Goal: Feedback & Contribution: Submit feedback/report problem

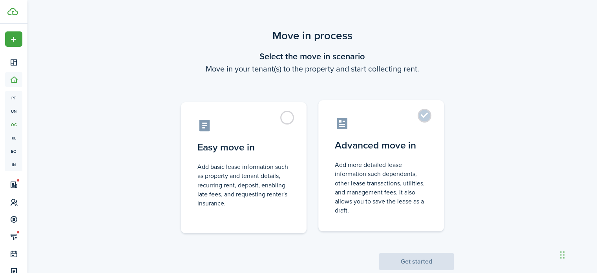
click at [419, 148] on control-radio-card-title "Advanced move in" at bounding box center [381, 145] width 93 height 14
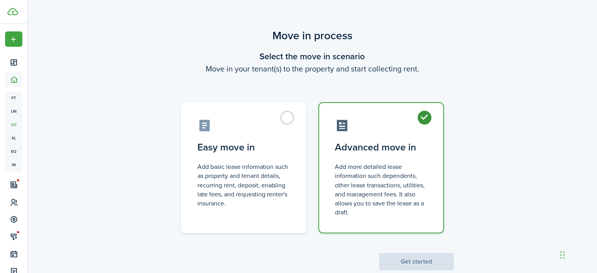
radio input "true"
click at [421, 265] on button "Get started" at bounding box center [416, 261] width 75 height 17
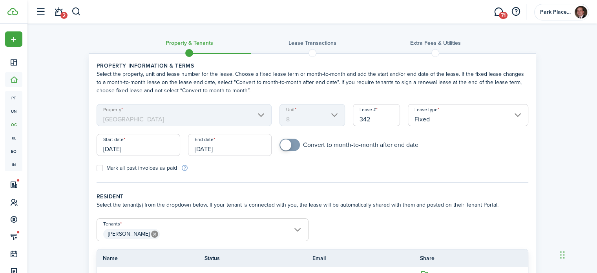
click at [146, 147] on input "[DATE]" at bounding box center [139, 145] width 84 height 22
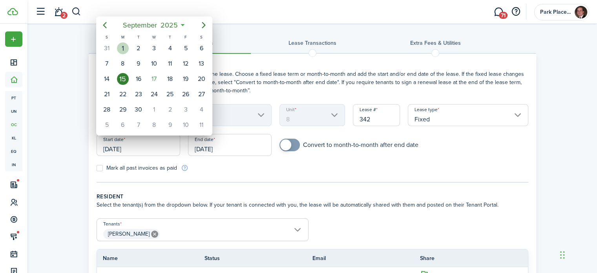
click at [128, 49] on div "1" at bounding box center [123, 48] width 12 height 12
type input "[DATE]"
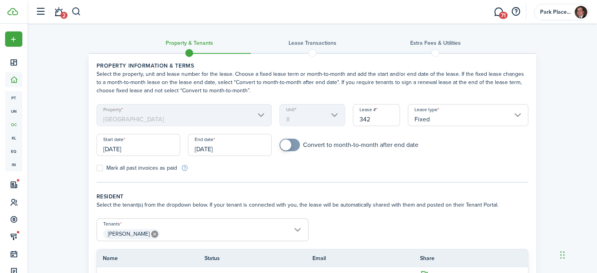
click at [235, 143] on input "[DATE]" at bounding box center [230, 145] width 84 height 22
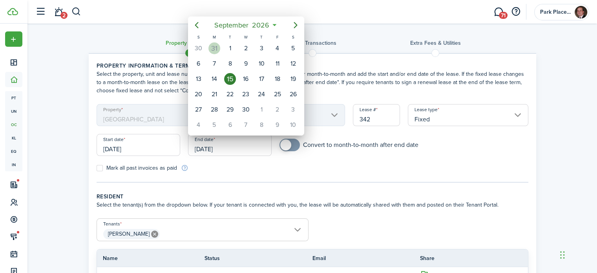
click at [214, 49] on div "31" at bounding box center [214, 48] width 12 height 12
type input "[DATE]"
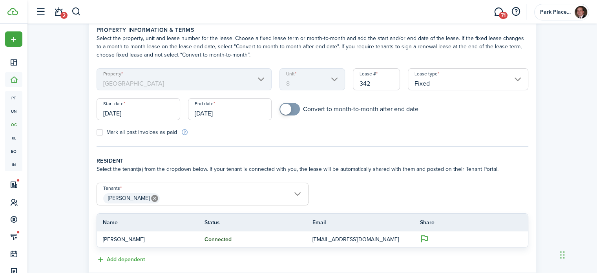
scroll to position [78, 0]
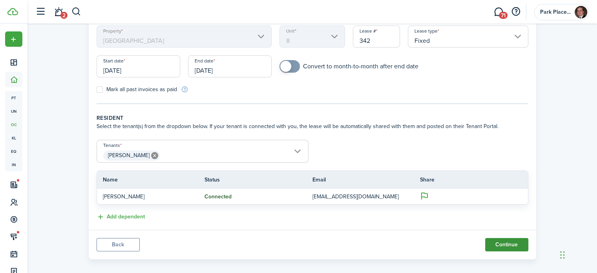
click at [508, 244] on button "Continue" at bounding box center [506, 244] width 43 height 13
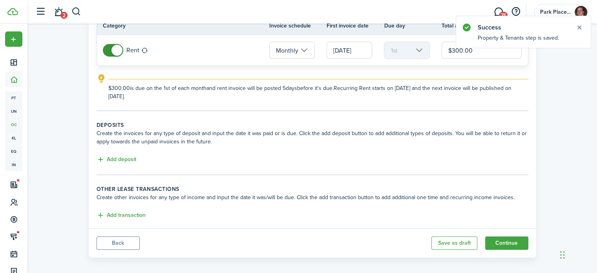
scroll to position [84, 0]
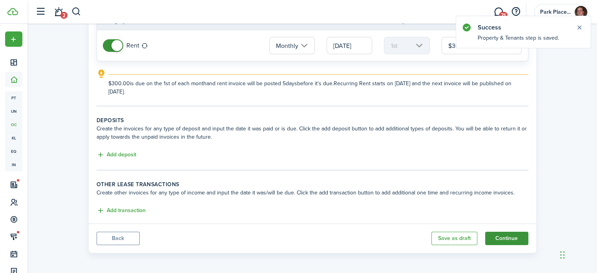
click at [502, 234] on button "Continue" at bounding box center [506, 237] width 43 height 13
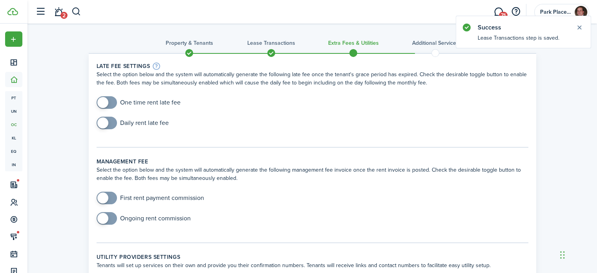
checkbox input "true"
click at [107, 101] on span at bounding box center [102, 102] width 11 height 11
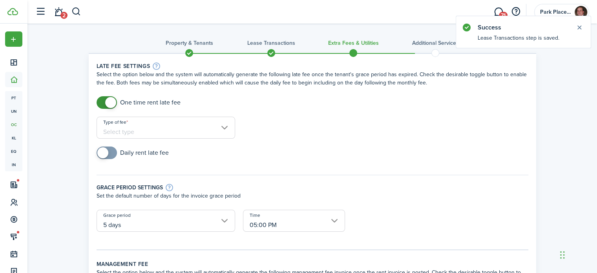
click at [183, 127] on input "Type of fee" at bounding box center [166, 128] width 138 height 22
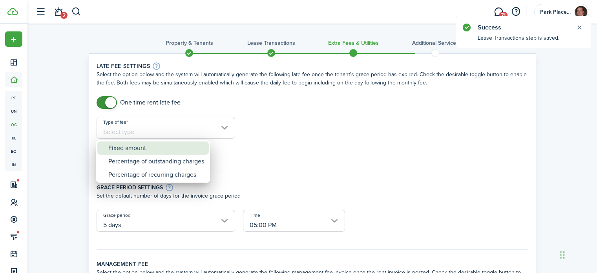
click at [167, 148] on div "Fixed amount" at bounding box center [156, 147] width 96 height 13
type input "Fixed amount"
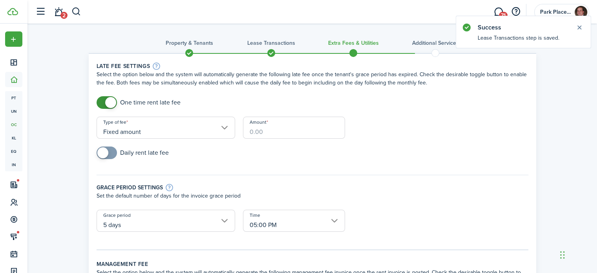
click at [269, 128] on input "Amount" at bounding box center [294, 128] width 102 height 22
type input "$25.00"
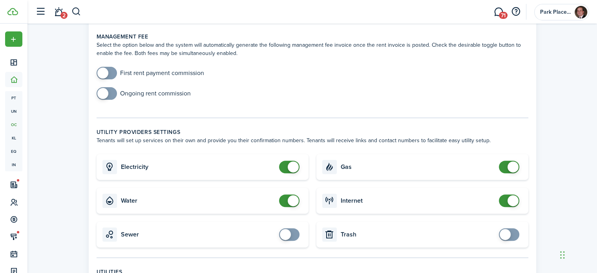
scroll to position [353, 0]
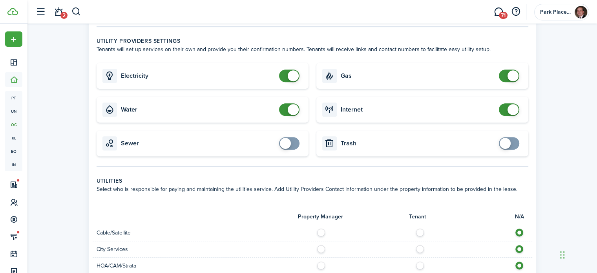
checkbox input "false"
click at [510, 70] on span at bounding box center [512, 75] width 11 height 11
click at [508, 104] on span at bounding box center [509, 109] width 8 height 13
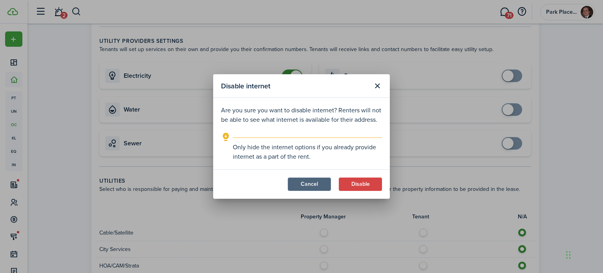
click at [308, 185] on button "Cancel" at bounding box center [309, 183] width 43 height 13
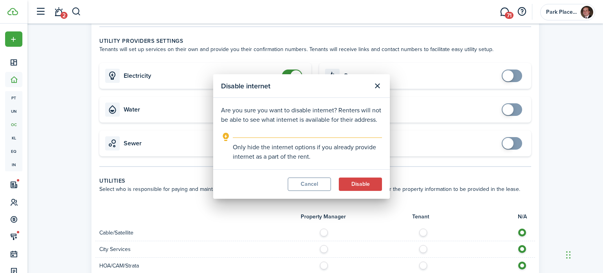
checkbox input "true"
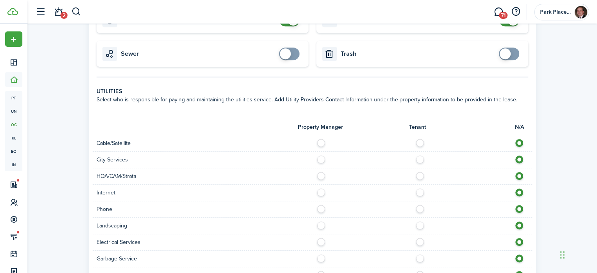
scroll to position [471, 0]
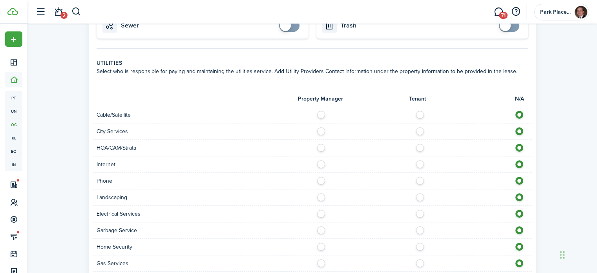
click at [419, 111] on label at bounding box center [422, 113] width 14 height 4
radio input "true"
drag, startPoint x: 420, startPoint y: 123, endPoint x: 420, endPoint y: 130, distance: 6.7
click at [420, 127] on label at bounding box center [422, 129] width 14 height 4
radio input "true"
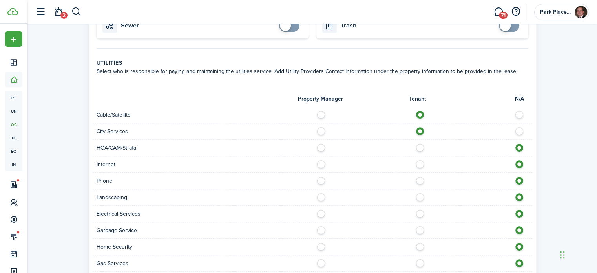
click at [421, 160] on label at bounding box center [422, 162] width 14 height 4
radio input "true"
click at [421, 177] on label at bounding box center [422, 179] width 14 height 4
radio input "true"
click at [321, 193] on label at bounding box center [323, 195] width 14 height 4
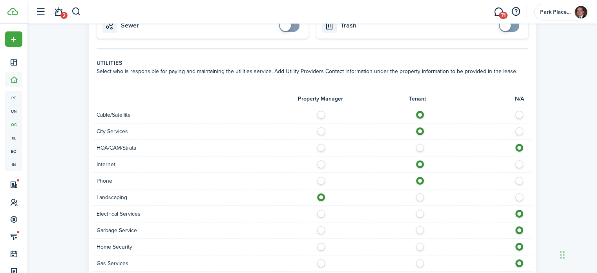
click at [416, 193] on label at bounding box center [422, 195] width 14 height 4
radio input "false"
radio input "true"
click at [421, 209] on label at bounding box center [422, 211] width 14 height 4
radio input "true"
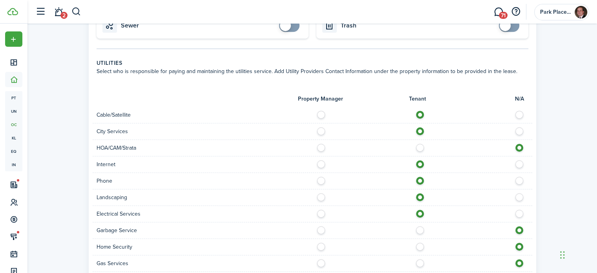
click at [420, 226] on label at bounding box center [422, 228] width 14 height 4
radio input "true"
click at [419, 242] on div at bounding box center [422, 246] width 220 height 8
click at [419, 242] on label at bounding box center [422, 244] width 14 height 4
radio input "true"
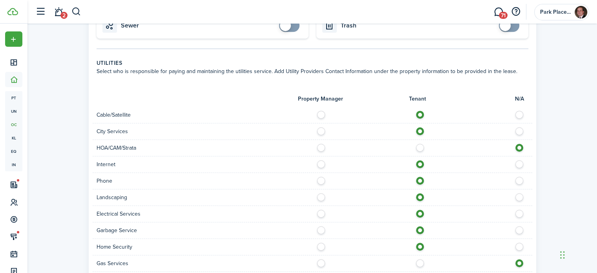
click at [419, 272] on label at bounding box center [422, 277] width 14 height 4
radio input "true"
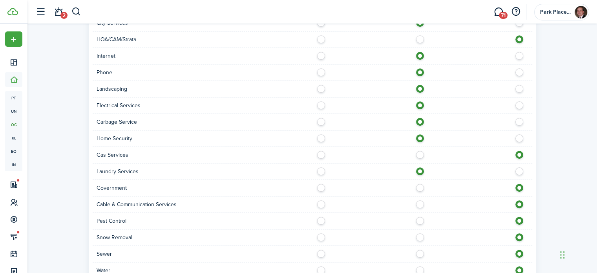
scroll to position [588, 0]
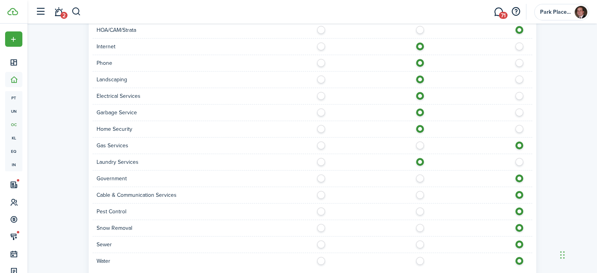
click at [420, 191] on label at bounding box center [422, 193] width 14 height 4
radio input "true"
click at [420, 207] on label at bounding box center [422, 209] width 14 height 4
radio input "true"
click at [418, 224] on label at bounding box center [422, 226] width 14 height 4
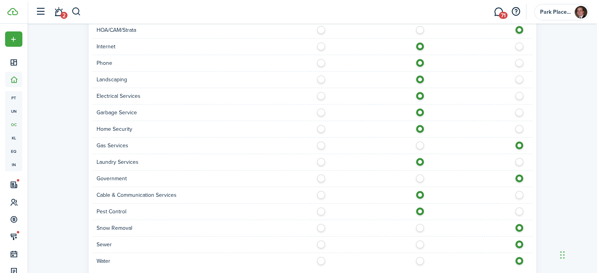
radio input "true"
click at [419, 240] on label at bounding box center [422, 242] width 14 height 4
radio input "true"
click at [421, 257] on div at bounding box center [422, 261] width 220 height 8
click at [422, 257] on label at bounding box center [422, 259] width 14 height 4
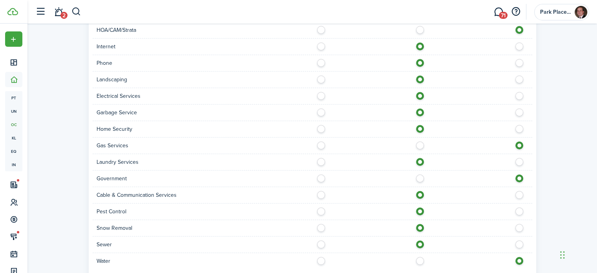
radio input "true"
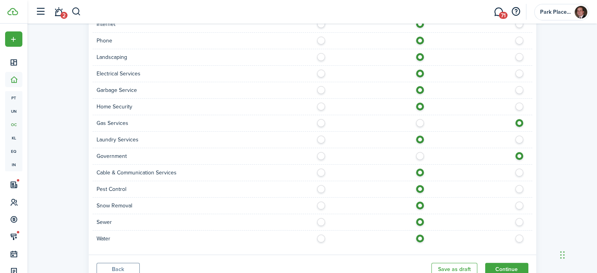
scroll to position [633, 0]
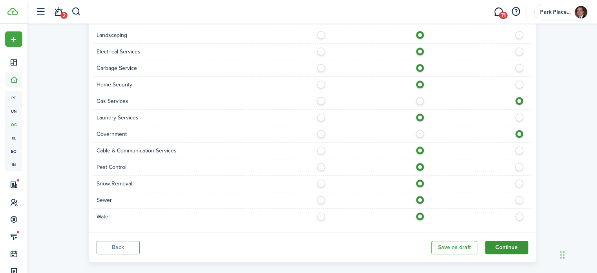
click at [499, 240] on button "Continue" at bounding box center [506, 246] width 43 height 13
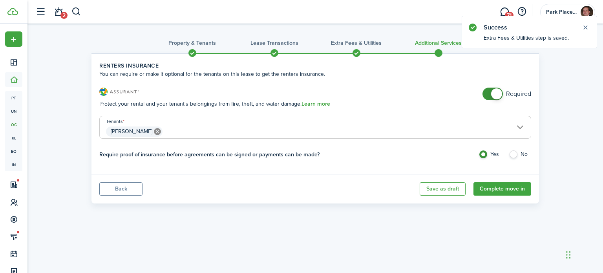
checkbox input "false"
click at [494, 95] on span at bounding box center [496, 93] width 11 height 11
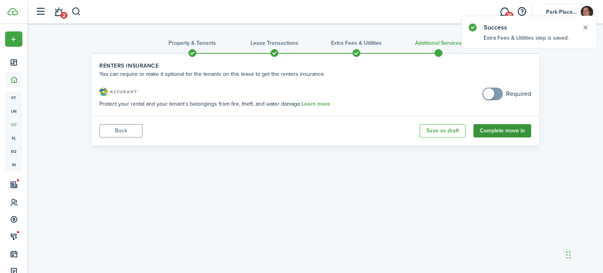
click at [500, 129] on button "Complete move in" at bounding box center [502, 130] width 58 height 13
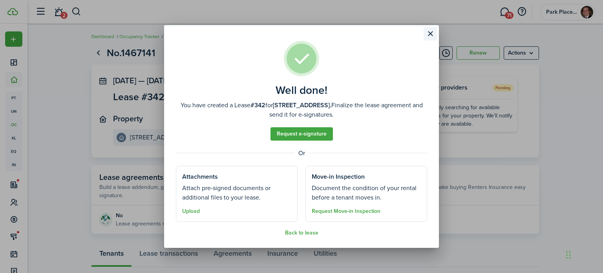
click at [431, 34] on button "Close modal" at bounding box center [429, 33] width 13 height 13
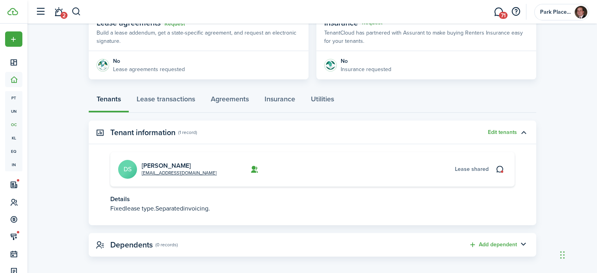
scroll to position [157, 0]
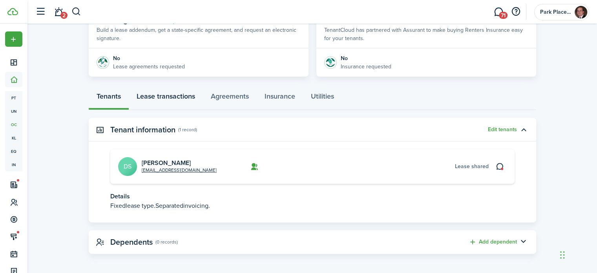
click at [180, 100] on link "Lease transactions" at bounding box center [166, 98] width 74 height 24
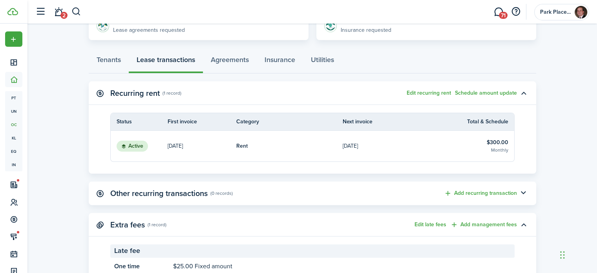
scroll to position [107, 0]
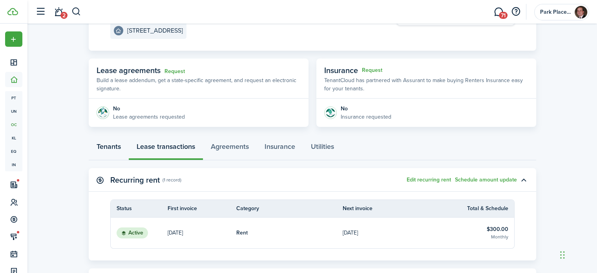
click at [113, 144] on link "Tenants" at bounding box center [109, 149] width 40 height 24
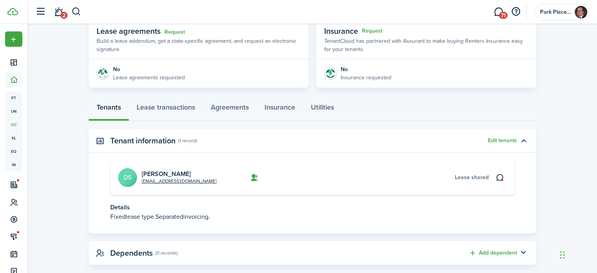
scroll to position [157, 0]
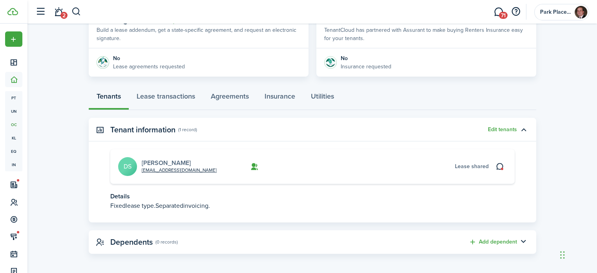
click at [176, 163] on link "[PERSON_NAME]" at bounding box center [166, 162] width 49 height 9
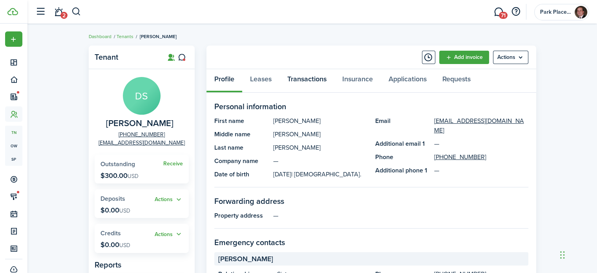
click at [299, 80] on link "Transactions" at bounding box center [306, 81] width 55 height 24
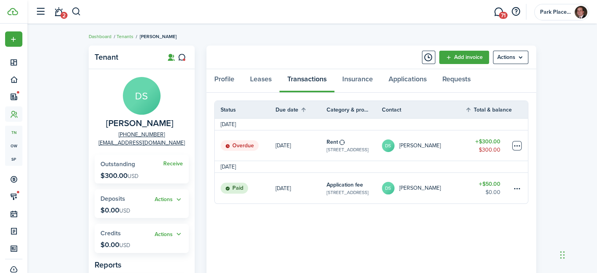
click at [519, 145] on table-menu-btn-icon at bounding box center [516, 145] width 9 height 9
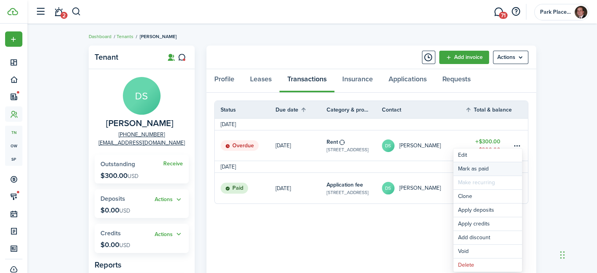
click at [496, 168] on link "Mark as paid" at bounding box center [487, 168] width 69 height 13
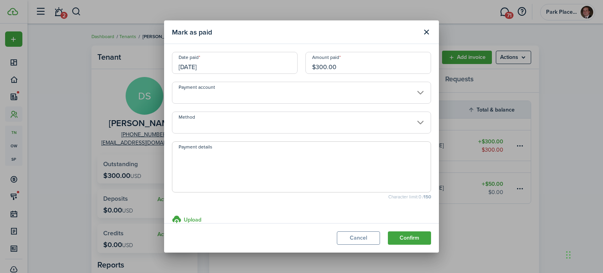
click at [267, 98] on input "Payment account" at bounding box center [301, 93] width 259 height 22
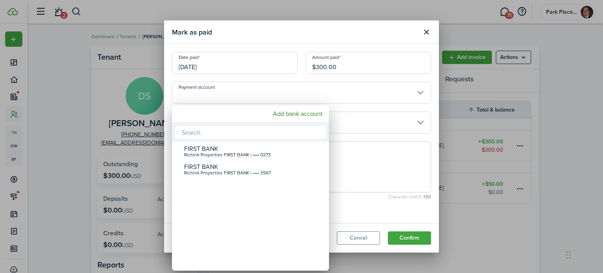
click at [417, 124] on div at bounding box center [301, 136] width 728 height 398
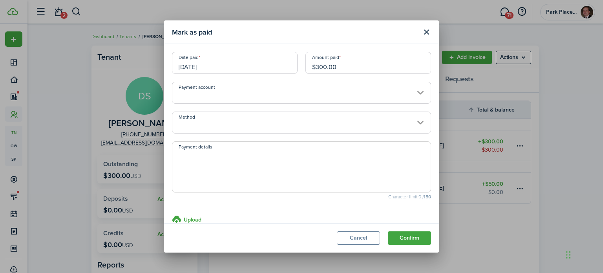
click at [417, 124] on input "Method" at bounding box center [301, 122] width 259 height 22
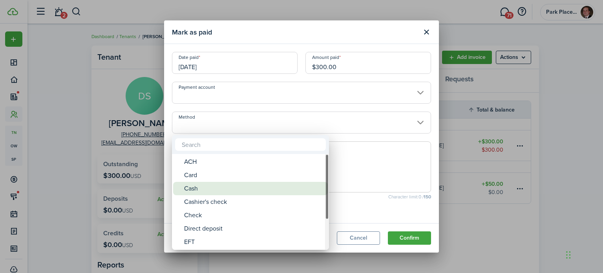
click at [289, 182] on div "Cash" at bounding box center [253, 188] width 139 height 13
type input "Cash"
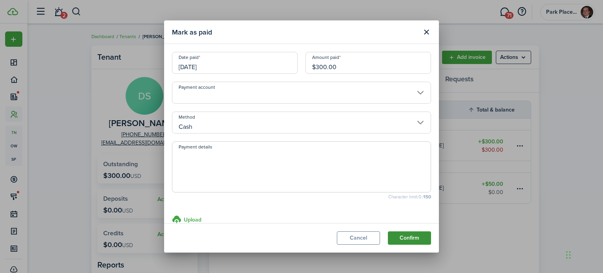
click at [422, 236] on button "Confirm" at bounding box center [409, 237] width 43 height 13
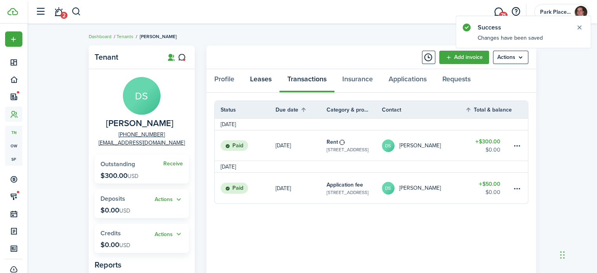
click at [268, 84] on link "Leases" at bounding box center [260, 81] width 37 height 24
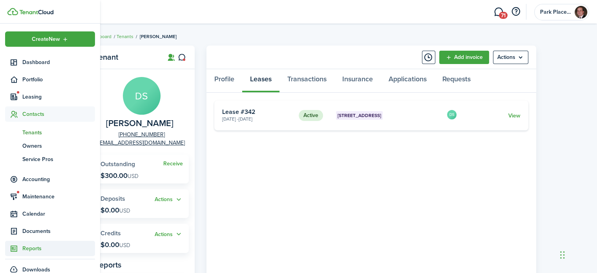
click at [33, 250] on span "Reports" at bounding box center [58, 248] width 73 height 8
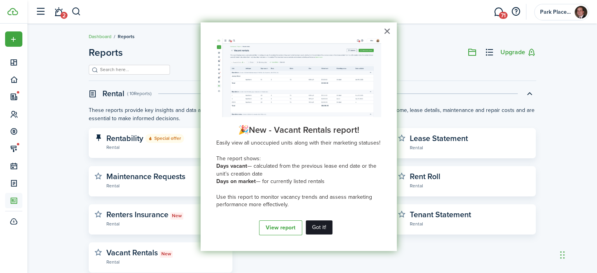
click at [314, 223] on button "Got it!" at bounding box center [319, 227] width 27 height 14
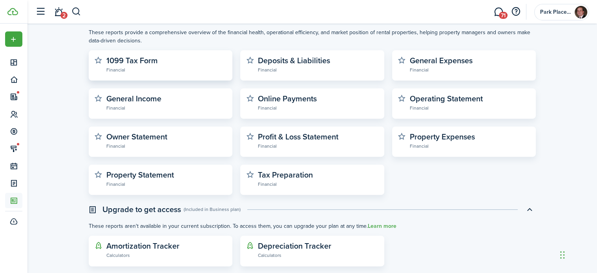
scroll to position [275, 0]
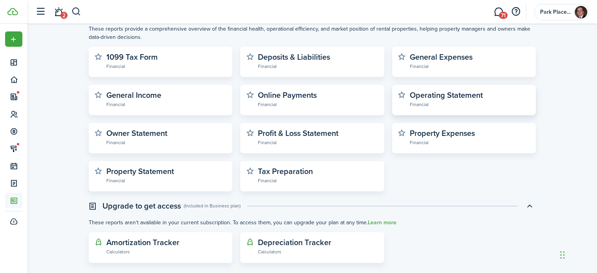
click at [474, 98] on widget-stats-description "Operating Statement" at bounding box center [446, 95] width 73 height 12
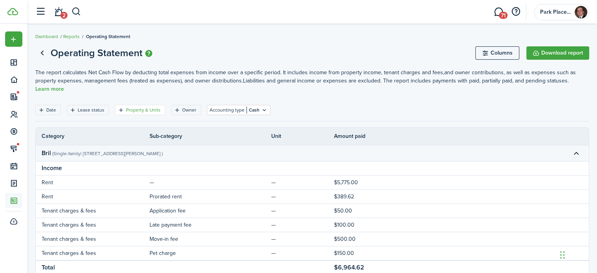
click at [144, 109] on filter-tag-label "Property & Units" at bounding box center [143, 109] width 35 height 7
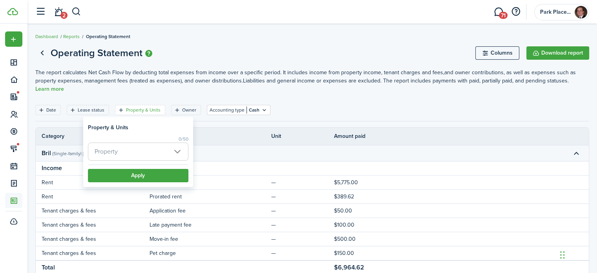
click at [149, 149] on span "Property" at bounding box center [138, 151] width 100 height 17
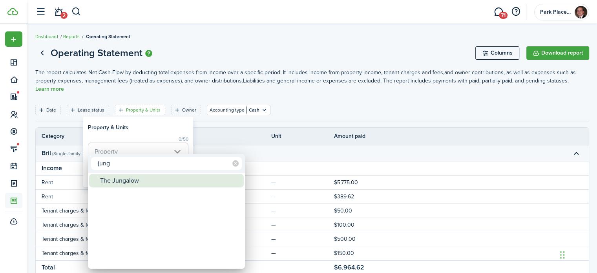
type input "jung"
click at [166, 182] on div "The Jungalow" at bounding box center [169, 180] width 139 height 13
type input "The Jungalow"
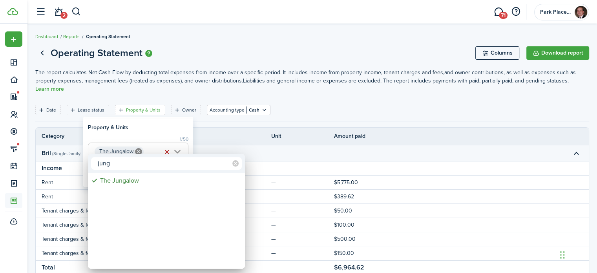
click at [268, 155] on div at bounding box center [298, 136] width 722 height 398
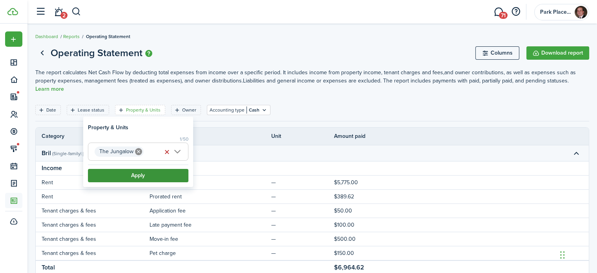
click at [170, 173] on button "Apply" at bounding box center [138, 175] width 100 height 13
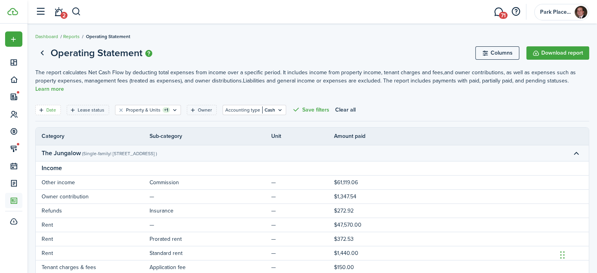
click at [50, 112] on filter-tag-label "Date" at bounding box center [51, 109] width 10 height 7
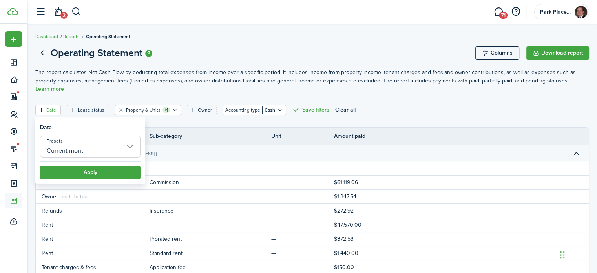
click at [70, 149] on input "Current month" at bounding box center [90, 146] width 100 height 22
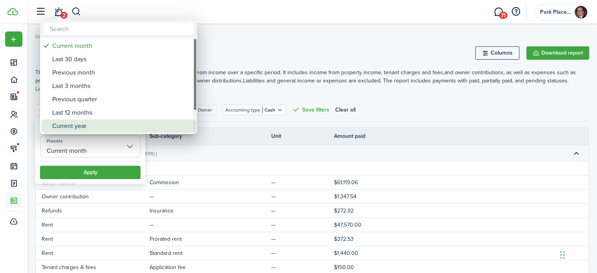
click at [78, 126] on div "Current year" at bounding box center [121, 125] width 139 height 13
type input "Current year"
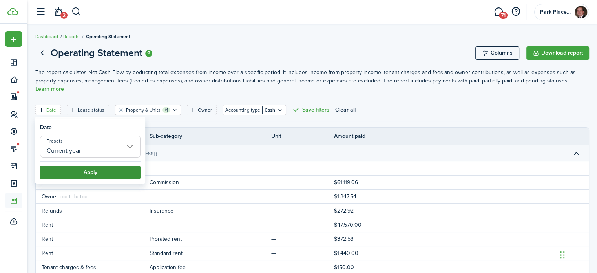
click at [100, 168] on button "Apply" at bounding box center [90, 172] width 100 height 13
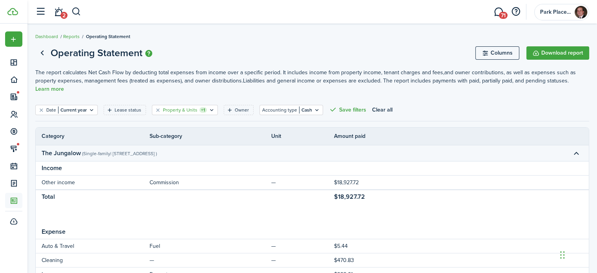
click at [168, 109] on filter-tag-label "Property & Units" at bounding box center [180, 109] width 35 height 7
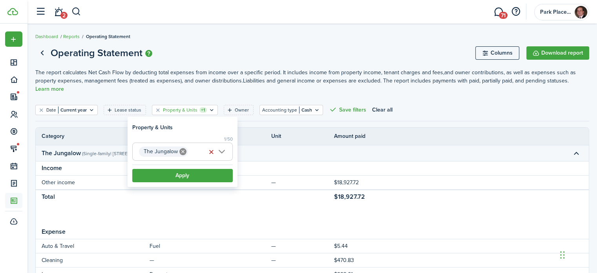
click at [184, 151] on icon at bounding box center [182, 151] width 7 height 7
click at [210, 151] on span "Property" at bounding box center [183, 151] width 100 height 17
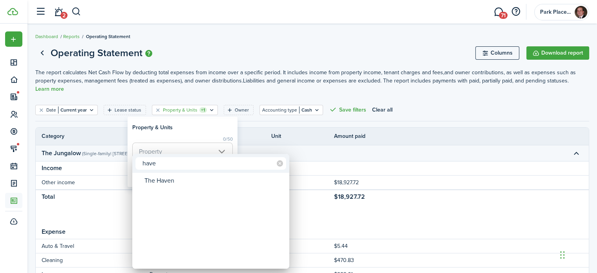
type input "have"
click at [186, 177] on div "The Haven" at bounding box center [213, 180] width 139 height 13
type input "The Haven"
drag, startPoint x: 328, startPoint y: 157, endPoint x: 317, endPoint y: 157, distance: 11.0
click at [326, 157] on div at bounding box center [298, 136] width 722 height 398
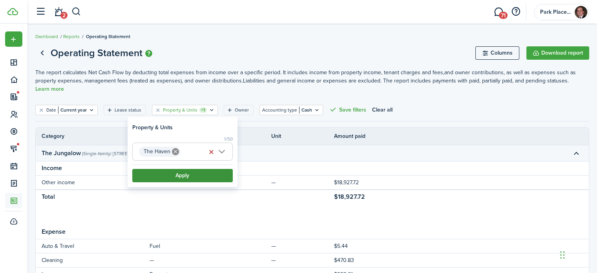
click at [202, 169] on button "Apply" at bounding box center [182, 175] width 100 height 13
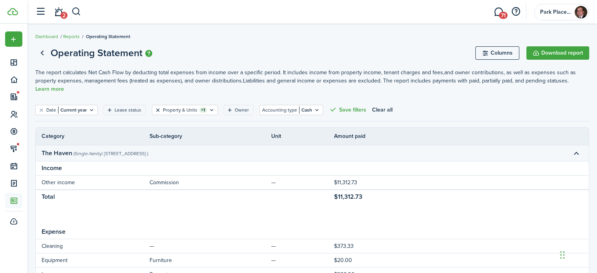
click at [156, 109] on button "Clear filter" at bounding box center [158, 110] width 7 height 6
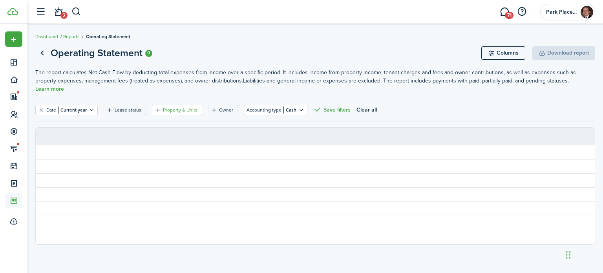
click at [170, 106] on filter-tag-label "Property & Units" at bounding box center [180, 109] width 35 height 7
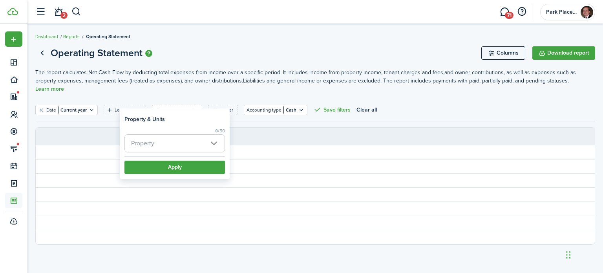
click at [170, 146] on span "Property" at bounding box center [175, 143] width 100 height 17
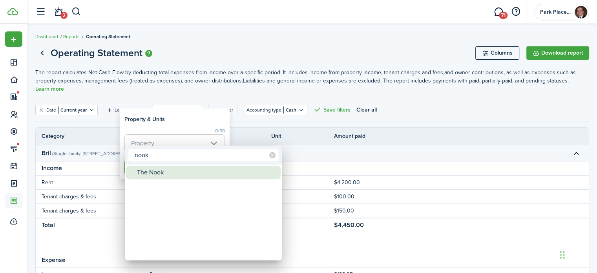
type input "nook"
click at [176, 171] on div "The Nook" at bounding box center [206, 172] width 139 height 13
type input "The Nook"
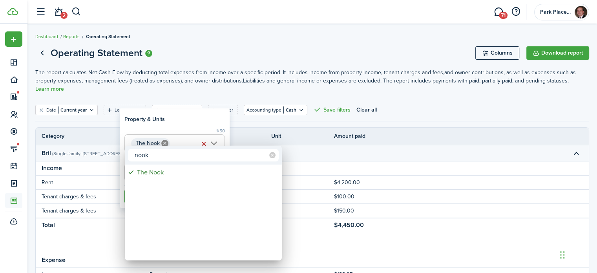
click at [308, 158] on div at bounding box center [298, 136] width 722 height 398
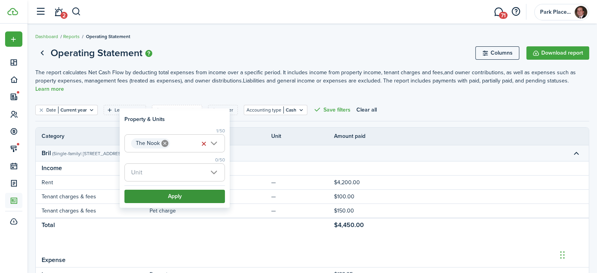
click at [160, 193] on button "Apply" at bounding box center [174, 195] width 100 height 13
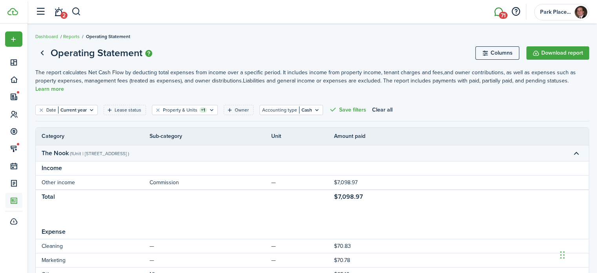
click at [494, 9] on link "71" at bounding box center [498, 12] width 15 height 20
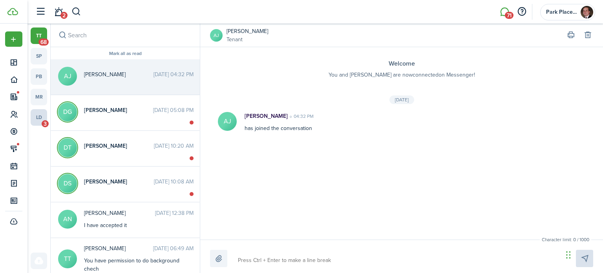
click at [38, 114] on link "ld 3" at bounding box center [39, 117] width 16 height 16
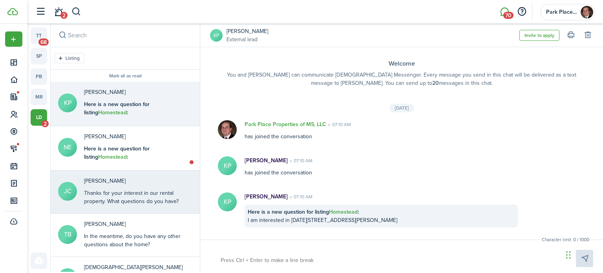
click at [128, 189] on div "Thanks for your interest in our rental property. What questions do you have?" at bounding box center [133, 197] width 98 height 16
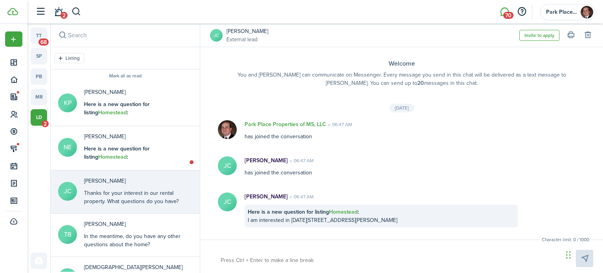
scroll to position [38, 0]
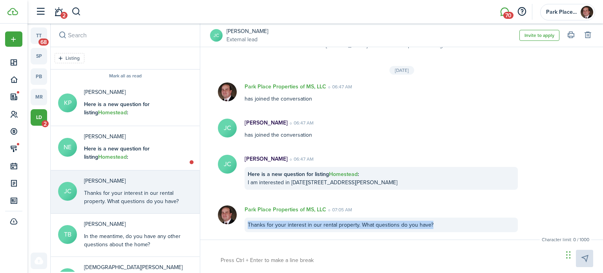
drag, startPoint x: 433, startPoint y: 226, endPoint x: 264, endPoint y: 224, distance: 169.5
click at [245, 225] on div "Thanks for your interest in our rental property. What questions do you have?" at bounding box center [380, 224] width 273 height 15
click at [273, 233] on button "Copy" at bounding box center [298, 235] width 69 height 14
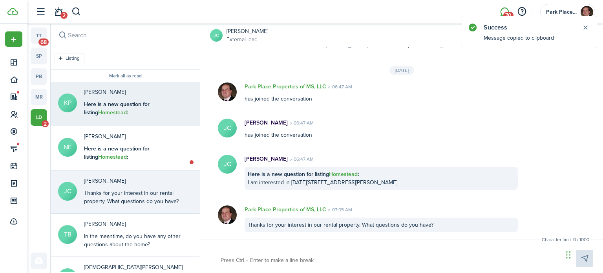
click at [142, 107] on b "Here is a new question for listing Homestead :" at bounding box center [117, 108] width 66 height 16
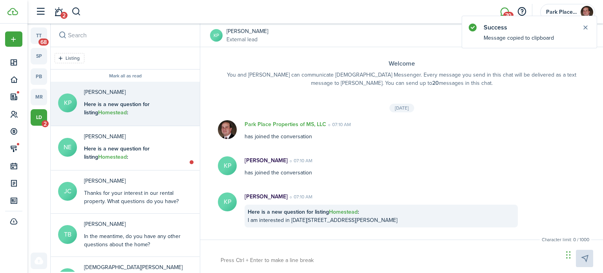
paste textarea "Thanks for your interest in our rental property. What questions do you have?"
type textarea "Thanks for your interest in our rental property. What questions do you have?"
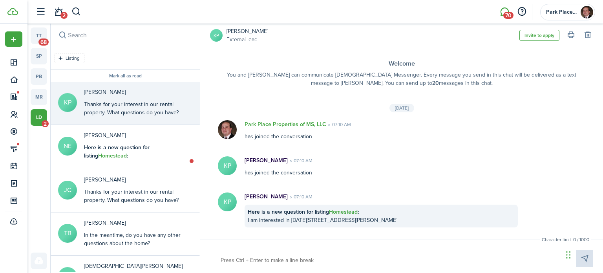
scroll to position [38, 0]
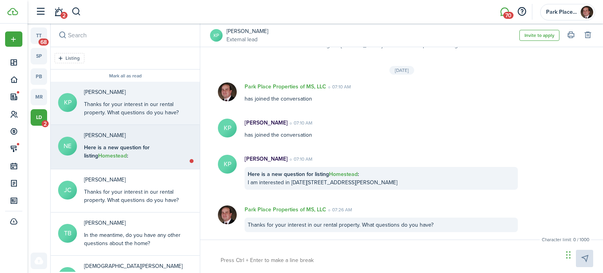
click at [137, 146] on b "Here is a new question for listing Homestead :" at bounding box center [117, 151] width 66 height 16
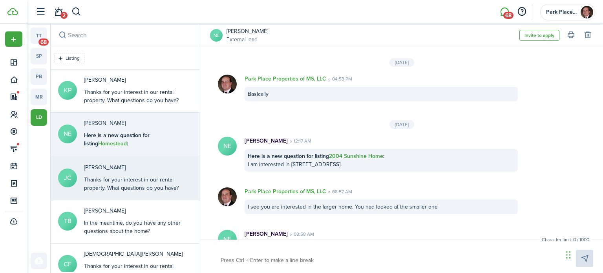
scroll to position [810, 0]
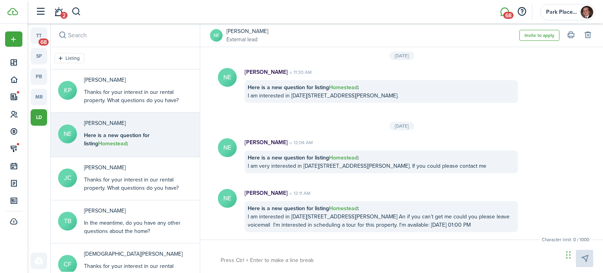
click at [273, 264] on textarea at bounding box center [389, 259] width 342 height 13
type textarea "T"
type textarea "Th"
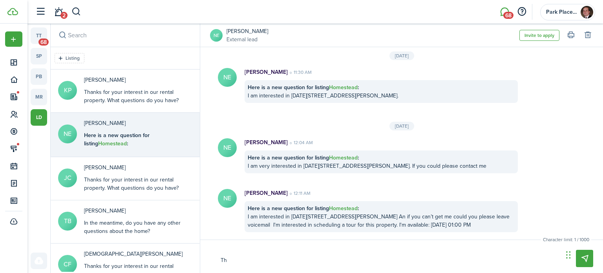
type textarea "Tha"
type textarea "Than"
type textarea "Thank"
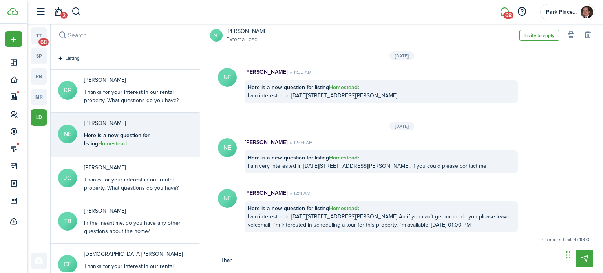
type textarea "Thank"
type textarea "Thanks"
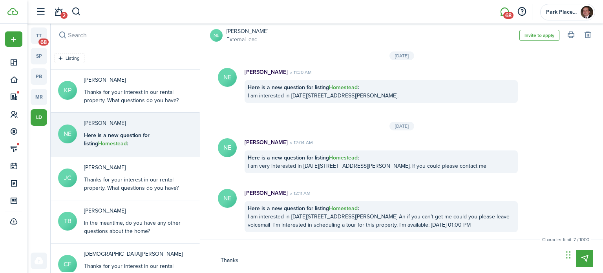
type textarea "Thanks f"
type textarea "Thanks fo"
type textarea "Thanks for"
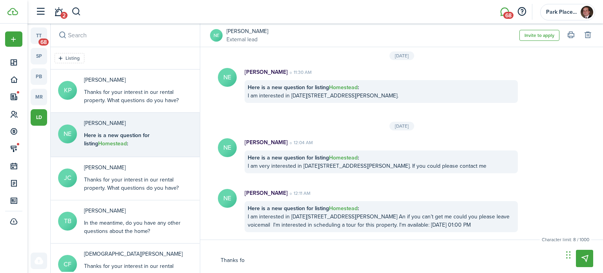
type textarea "Thanks for"
type textarea "Thanks for y"
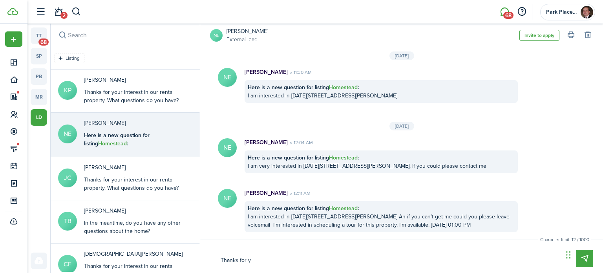
type textarea "Thanks for yo"
type textarea "Thanks for you"
type textarea "Thanks for your"
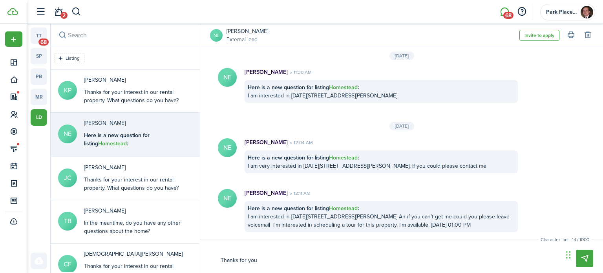
type textarea "Thanks for your"
type textarea "Thanks for your i"
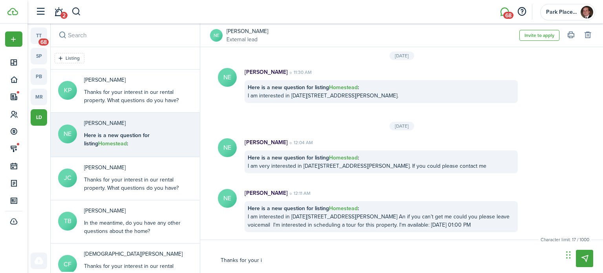
type textarea "Thanks for your in"
type textarea "Thanks for your int"
type textarea "Thanks for your inte"
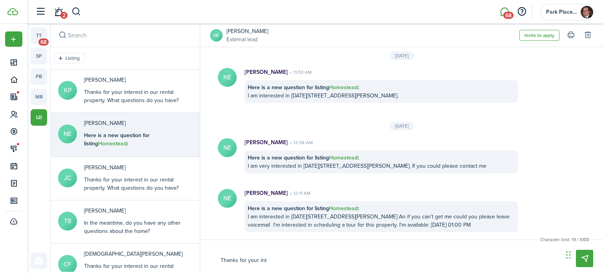
type textarea "Thanks for your inte"
type textarea "Thanks for your inter"
type textarea "Thanks for your intere"
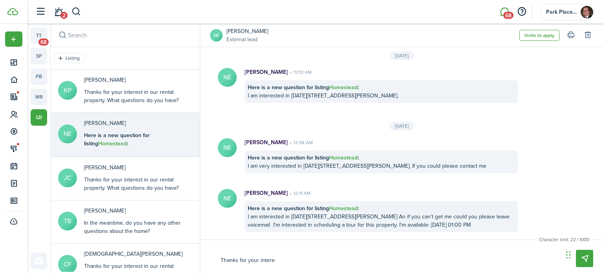
type textarea "Thanks for your interes"
type textarea "Thanks for your interest"
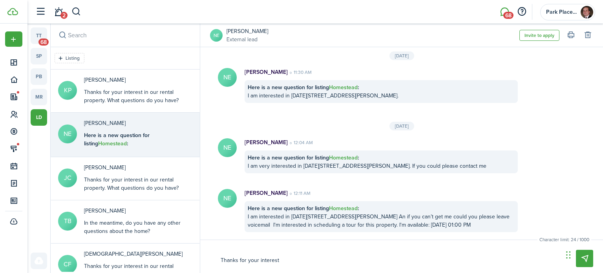
type textarea "Thanks for your interest"
type textarea "Thanks for your interest i"
type textarea "Thanks for your interest in"
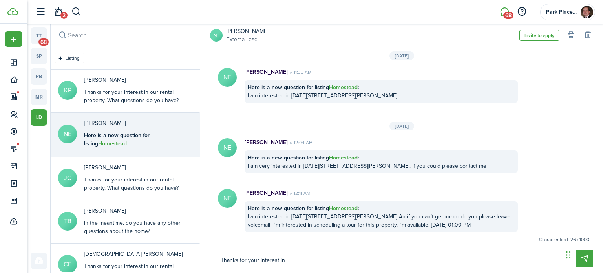
type textarea "Thanks for your interest in"
type textarea "Thanks for your interest in o"
type textarea "Thanks for your interest in ou"
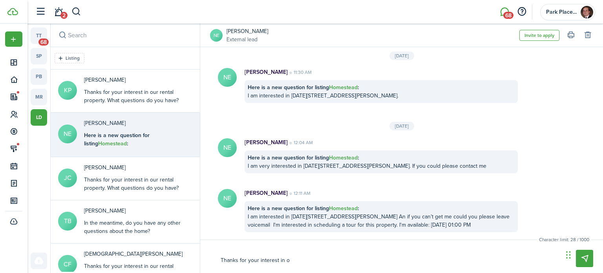
type textarea "Thanks for your interest in ou"
type textarea "Thanks for your interest in our"
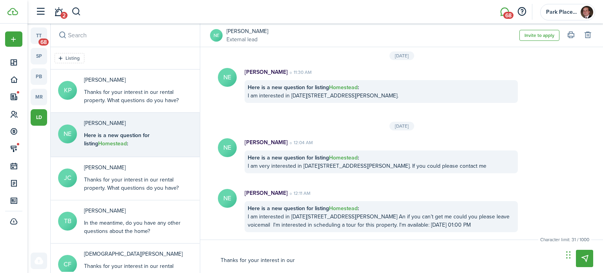
type textarea "Thanks for your interest in our r"
type textarea "Thanks for your interest in our re"
type textarea "Thanks for your interest in our ren"
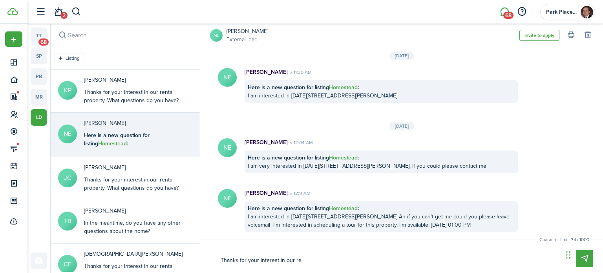
type textarea "Thanks for your interest in our ren"
type textarea "Thanks for your interest in our rent"
type textarea "Thanks for your interest in our renta"
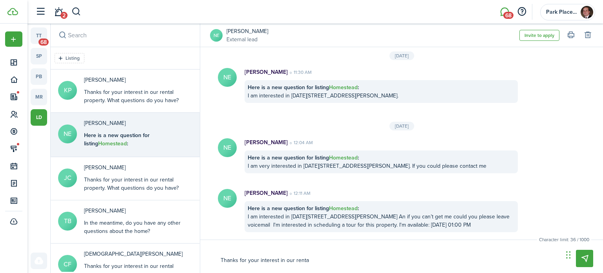
type textarea "Thanks for your interest in our rental"
type textarea "Thanks for your interest in our rental p"
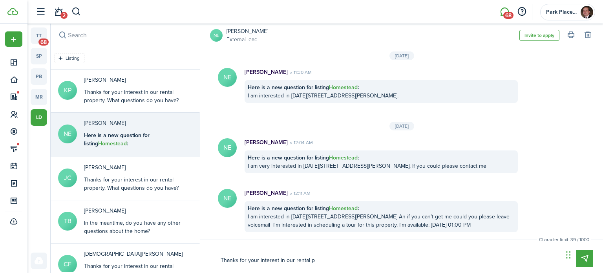
type textarea "Thanks for your interest in our rental p"
type textarea "Thanks for your interest in our rental po"
type textarea "Thanks for your interest in our rental por"
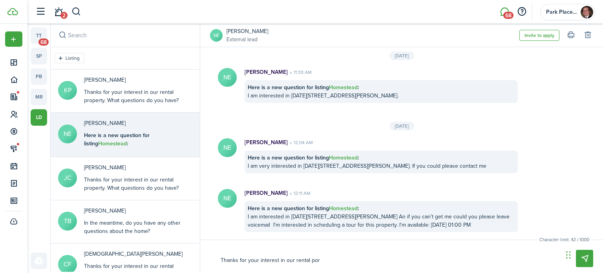
type textarea "Thanks for your interest in our rental po"
type textarea "Thanks for your interest in our rental p"
type textarea "Thanks for your interest in our rental pr"
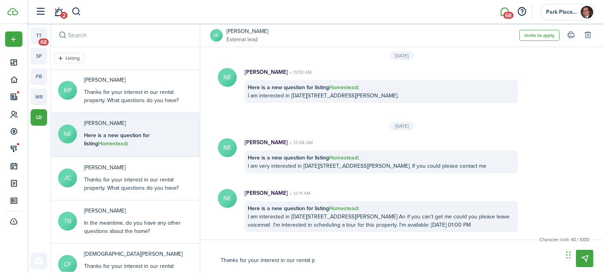
type textarea "Thanks for your interest in our rental pr"
type textarea "Thanks for your interest in our rental pro"
type textarea "Thanks for your interest in our rental prop"
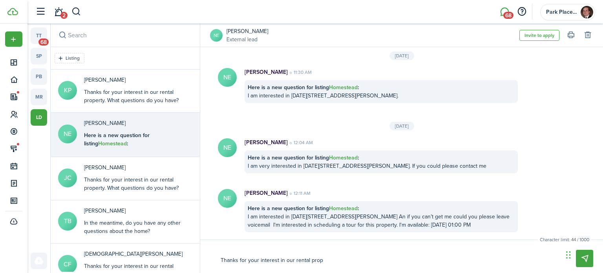
type textarea "Thanks for your interest in our rental prope"
type textarea "Thanks for your interest in our rental proper"
type textarea "Thanks for your interest in our rental propert"
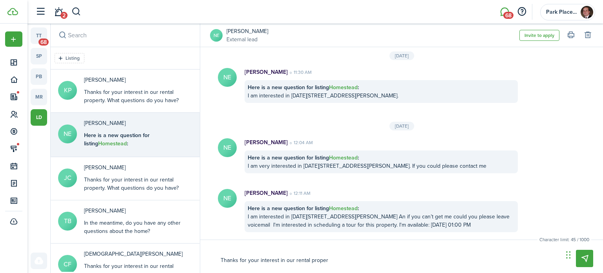
type textarea "Thanks for your interest in our rental propert"
type textarea "Thanks for your interest in our rental property"
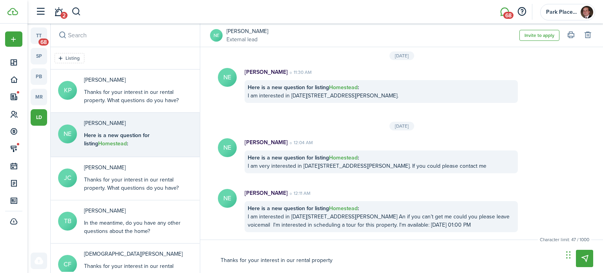
type textarea "Thanks for your interest in our rental property o"
type textarea "Thanks for your interest in our rental property on"
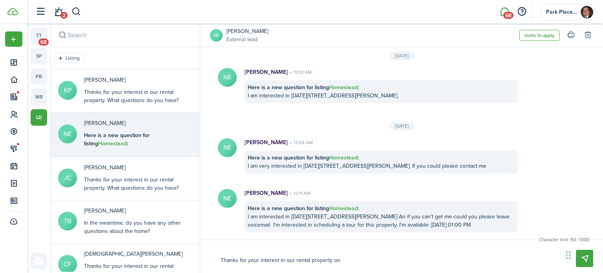
type textarea "Thanks for your interest in our rental property on"
type textarea "Thanks for your interest in our rental property on C"
type textarea "Thanks for your interest in our rental property on Cv"
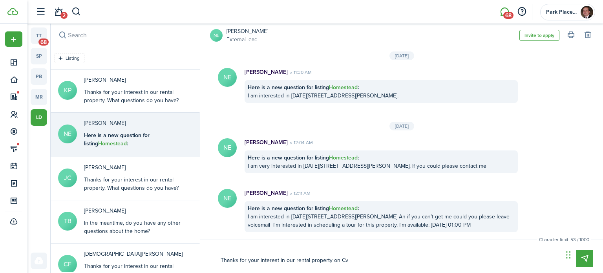
type textarea "Thanks for your interest in our rental property on C"
type textarea "Thanks for your interest in our rental property on Co"
type textarea "Thanks for your interest in our rental property on Cov"
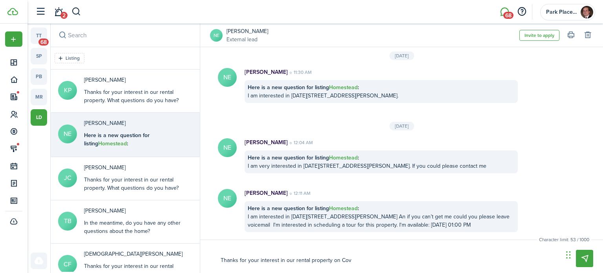
type textarea "Thanks for your interest in our rental property on Cov"
type textarea "Thanks for your interest in our rental property on Covi"
type textarea "Thanks for your interest in our rental property on [PERSON_NAME]"
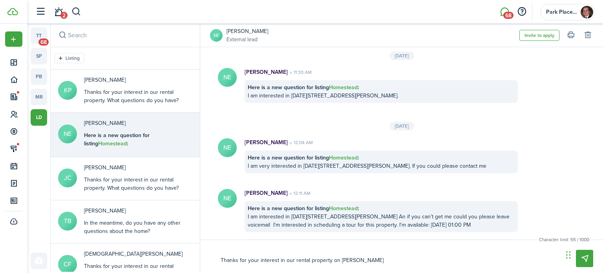
type textarea "Thanks for your interest in our rental property on Coving"
type textarea "Thanks for your interest in our rental property on Covingt"
type textarea "Thanks for your interest in our rental property on Covingto"
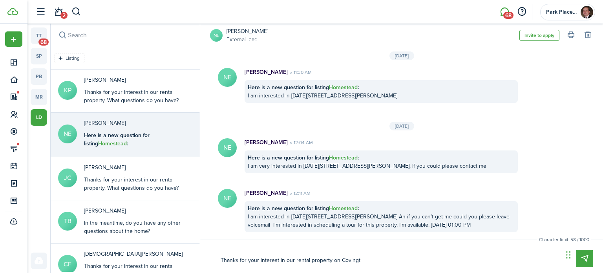
type textarea "Thanks for your interest in our rental property on Covingto"
type textarea "Thanks for your interest in our rental property on [GEOGRAPHIC_DATA]"
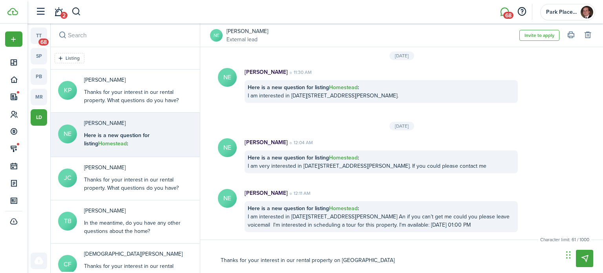
type textarea "Thanks for your interest in our rental property on [PERSON_NAME][GEOGRAPHIC_DAT…"
type textarea "Thanks for your interest in our rental property on [PERSON_NAME]"
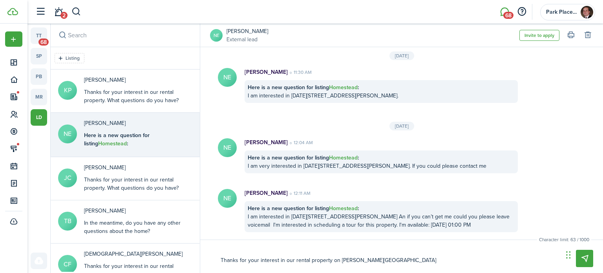
type textarea "Thanks for your interest in our rental property on [PERSON_NAME]"
type textarea "Thanks for your interest in our rental property on [PERSON_NAME]."
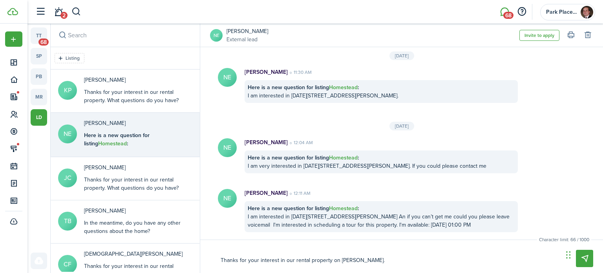
type textarea "Thanks for your interest in our rental property on [PERSON_NAME]."
type textarea "Thanks for your interest in our rental property on [PERSON_NAME]. B"
type textarea "Thanks for your interest in our rental property on [PERSON_NAME]. Ba"
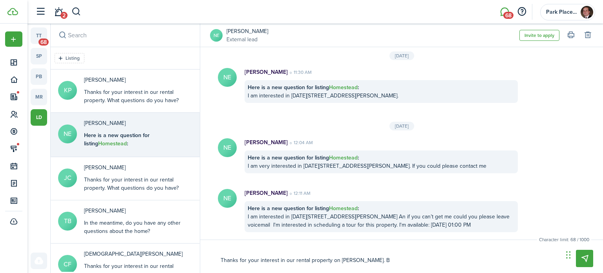
type textarea "Thanks for your interest in our rental property on [PERSON_NAME]. Ba"
type textarea "Thanks for your interest in our rental property on [PERSON_NAME]. Bas"
type textarea "Thanks for your interest in our rental property on [PERSON_NAME]. Base"
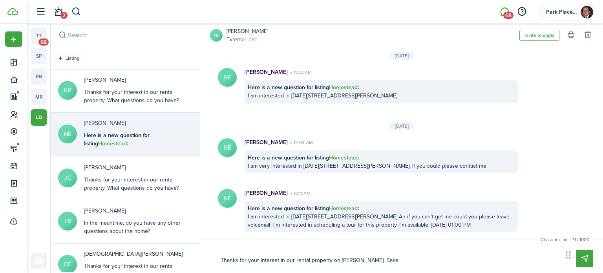
type textarea "Thanks for your interest in our rental property on [PERSON_NAME]. Based"
type textarea "Thanks for your interest in our rental property on [PERSON_NAME]. Based o"
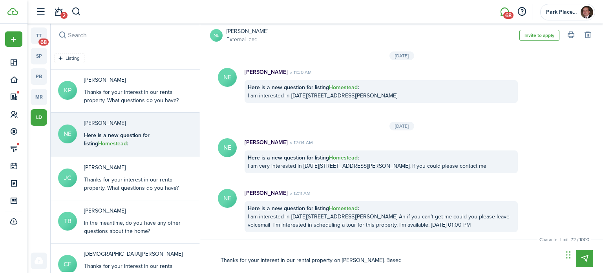
type textarea "Thanks for your interest in our rental property on [PERSON_NAME]. Based o"
type textarea "Thanks for your interest in our rental property on [PERSON_NAME]. Based on"
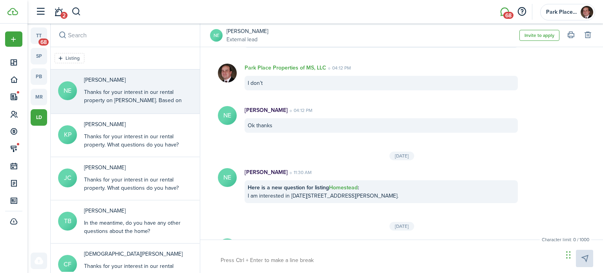
scroll to position [1698, 0]
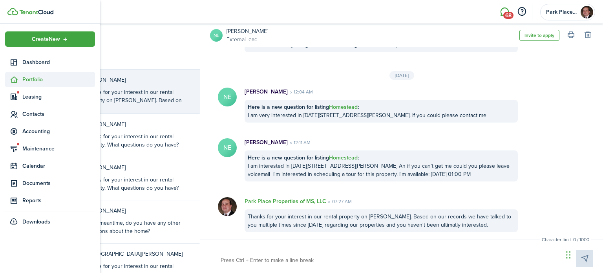
click at [47, 79] on span "Portfolio" at bounding box center [58, 79] width 73 height 8
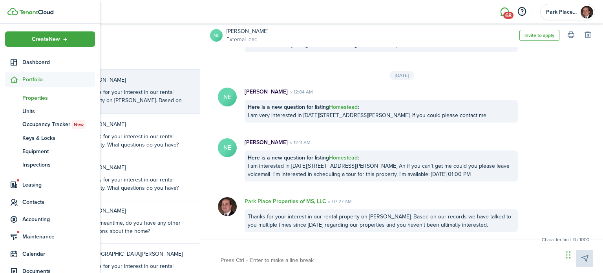
click at [47, 93] on link "pt Properties" at bounding box center [50, 97] width 90 height 13
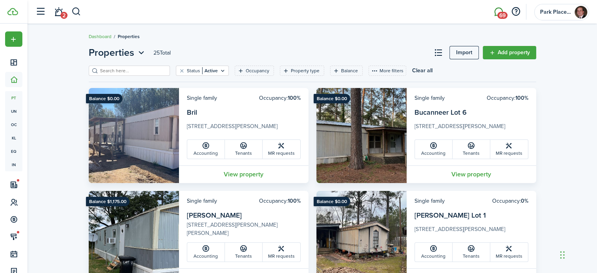
click at [501, 16] on span "69" at bounding box center [502, 15] width 10 height 7
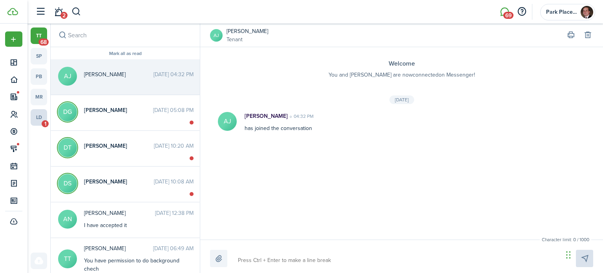
click at [42, 116] on link "ld 1" at bounding box center [39, 117] width 16 height 16
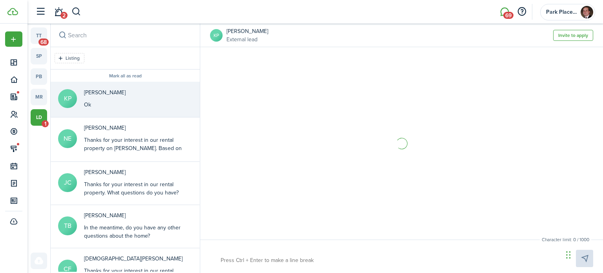
scroll to position [80, 0]
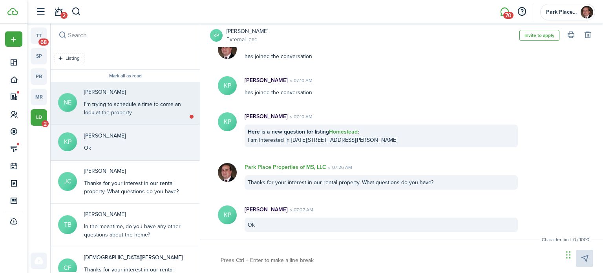
click at [105, 97] on div "[PERSON_NAME] I'm trying to schedule a time to come an look at the property" at bounding box center [133, 102] width 98 height 29
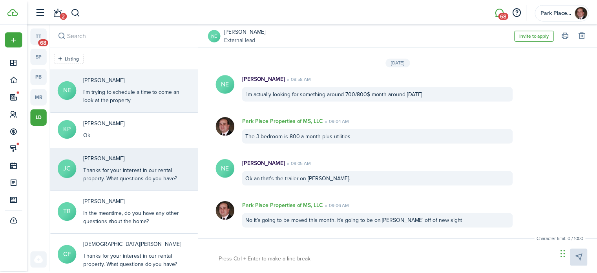
scroll to position [791, 0]
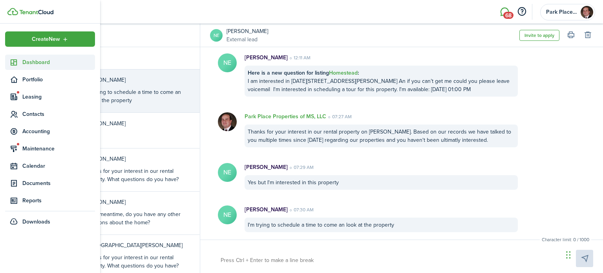
click at [30, 59] on span "Dashboard" at bounding box center [58, 62] width 73 height 8
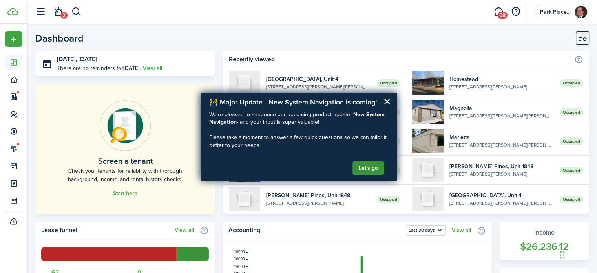
click at [366, 165] on button "Let's go" at bounding box center [368, 168] width 32 height 14
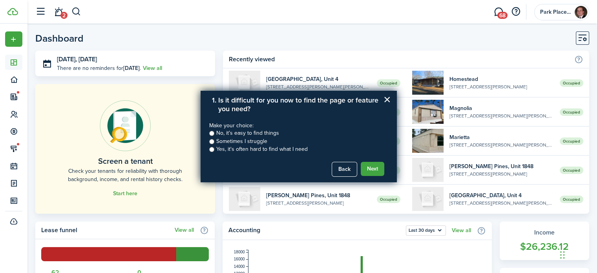
click at [211, 149] on input "Yes, it's often hard to find what I need" at bounding box center [211, 149] width 5 height 5
click at [367, 169] on button "Next" at bounding box center [373, 169] width 24 height 14
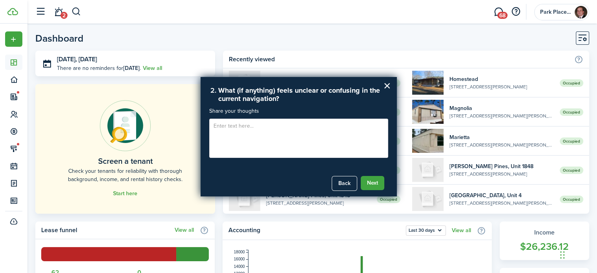
click at [320, 138] on textarea at bounding box center [298, 137] width 179 height 39
click at [339, 143] on textarea at bounding box center [298, 137] width 179 height 39
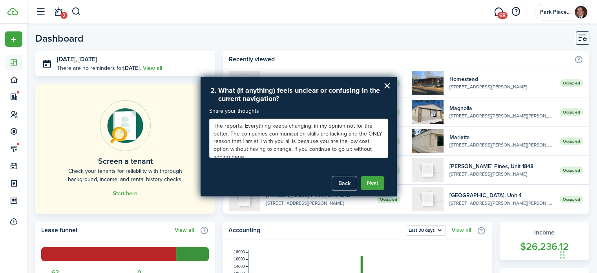
scroll to position [3, 0]
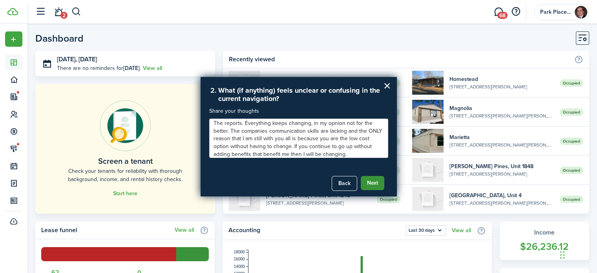
click at [381, 183] on button "Next" at bounding box center [373, 183] width 24 height 14
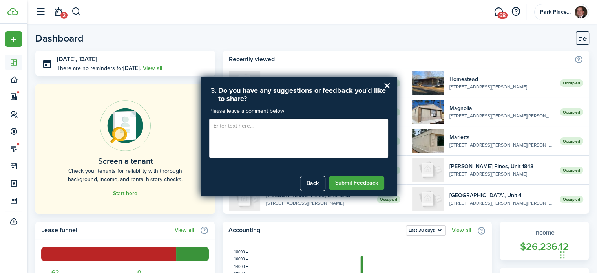
click at [302, 132] on textarea at bounding box center [298, 137] width 179 height 39
click at [358, 175] on div "Submit Feedback" at bounding box center [359, 179] width 57 height 22
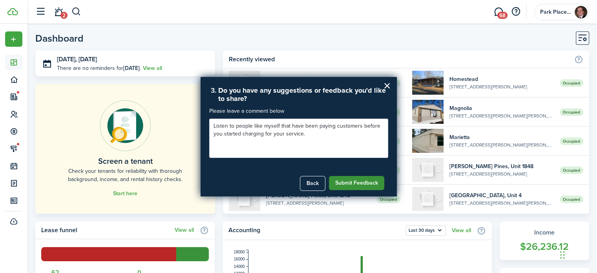
click at [358, 180] on button "Submit Feedback" at bounding box center [356, 183] width 55 height 14
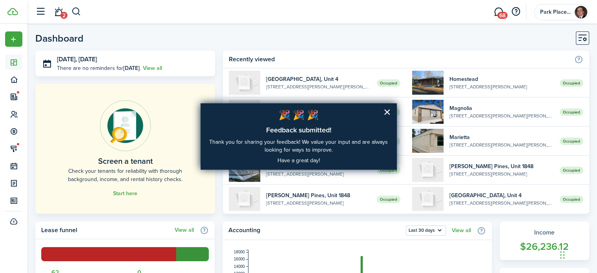
click at [382, 113] on p "🎉 🎉 🎉" at bounding box center [298, 115] width 179 height 13
click at [388, 113] on button "×" at bounding box center [386, 112] width 7 height 13
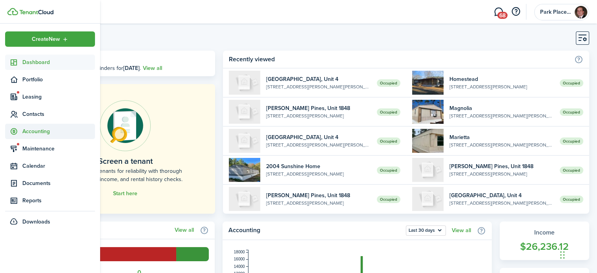
click at [10, 132] on icon at bounding box center [14, 131] width 8 height 8
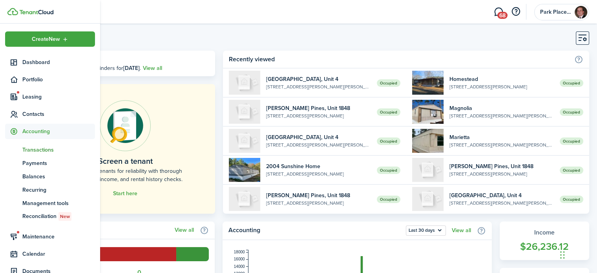
click at [33, 149] on span "Transactions" at bounding box center [58, 150] width 73 height 8
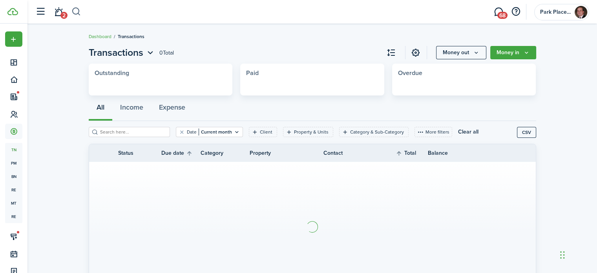
click at [76, 12] on button "button" at bounding box center [76, 11] width 10 height 13
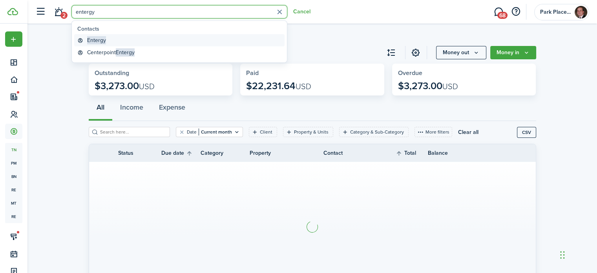
click at [109, 43] on link "Entergy" at bounding box center [179, 40] width 210 height 12
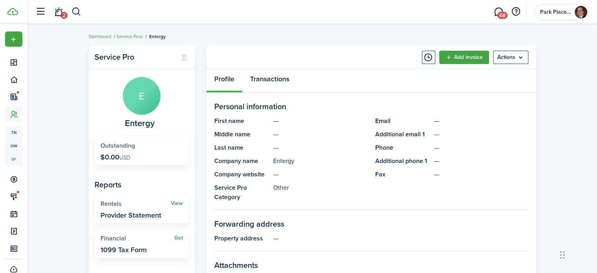
click at [264, 82] on link "Transactions" at bounding box center [269, 81] width 55 height 24
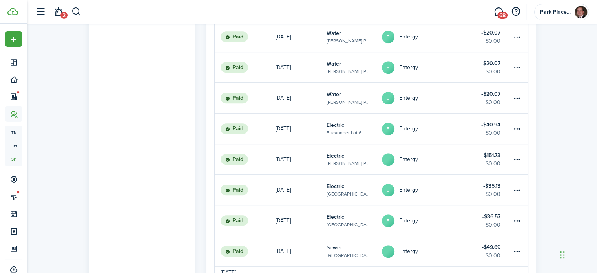
scroll to position [471, 0]
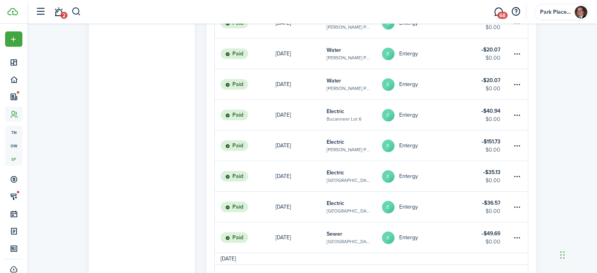
click at [350, 176] on link "Electric [GEOGRAPHIC_DATA]" at bounding box center [353, 176] width 55 height 30
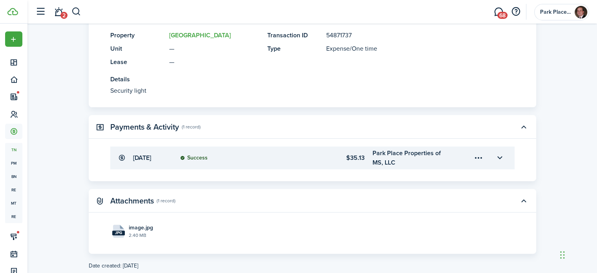
scroll to position [228, 0]
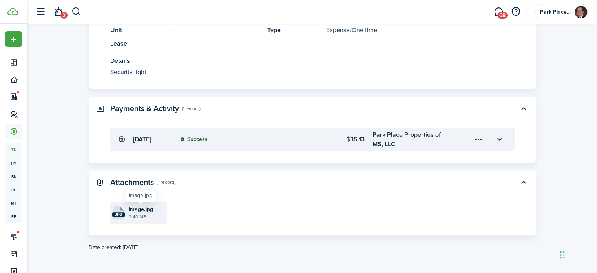
click at [140, 208] on span "image.jpg" at bounding box center [141, 209] width 24 height 8
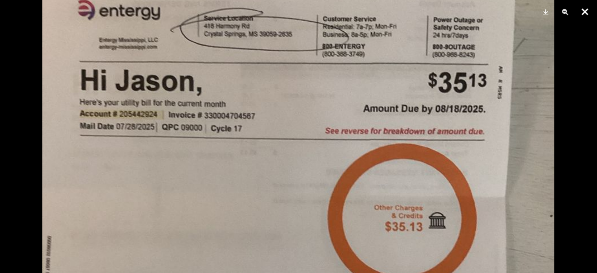
click at [580, 14] on button "Close" at bounding box center [585, 12] width 20 height 24
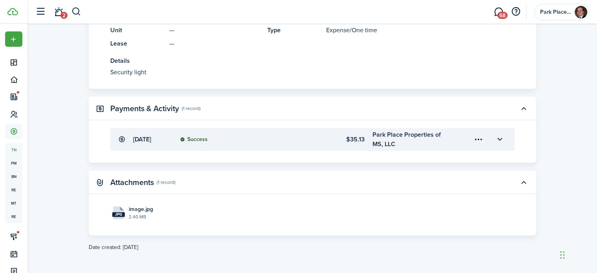
scroll to position [0, 0]
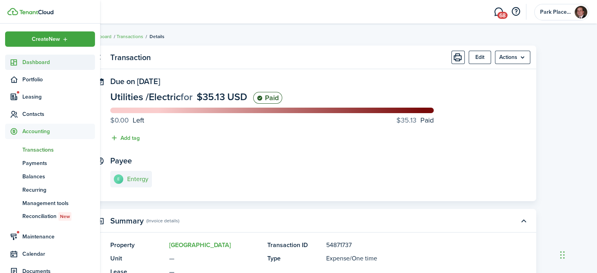
click at [22, 63] on sidebar-link-icon at bounding box center [13, 62] width 17 height 8
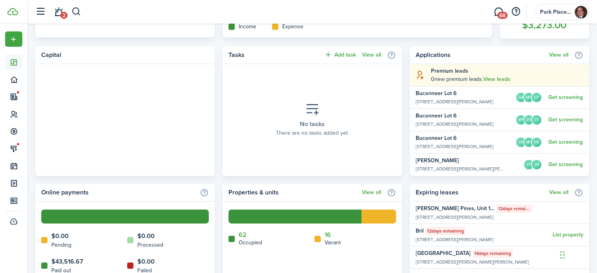
scroll to position [392, 0]
